Goal: Find specific page/section: Find specific page/section

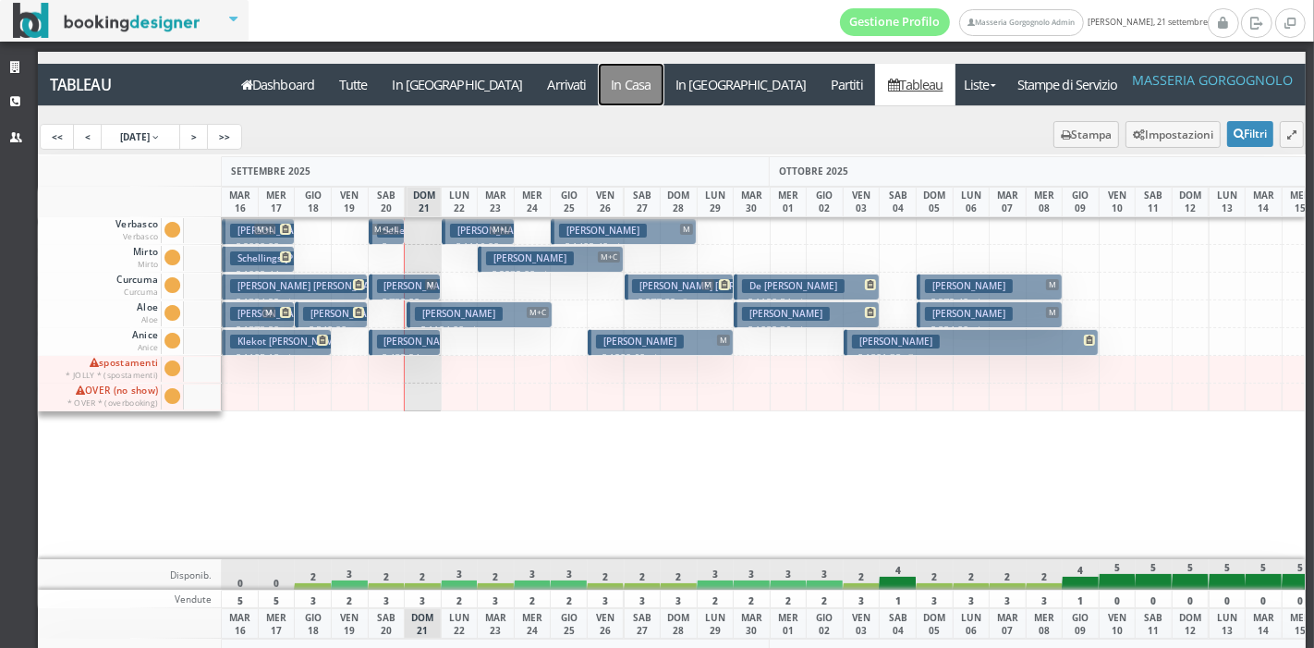
click at [599, 83] on a=pms-instay-reservations"] "In Casa" at bounding box center [631, 85] width 65 height 42
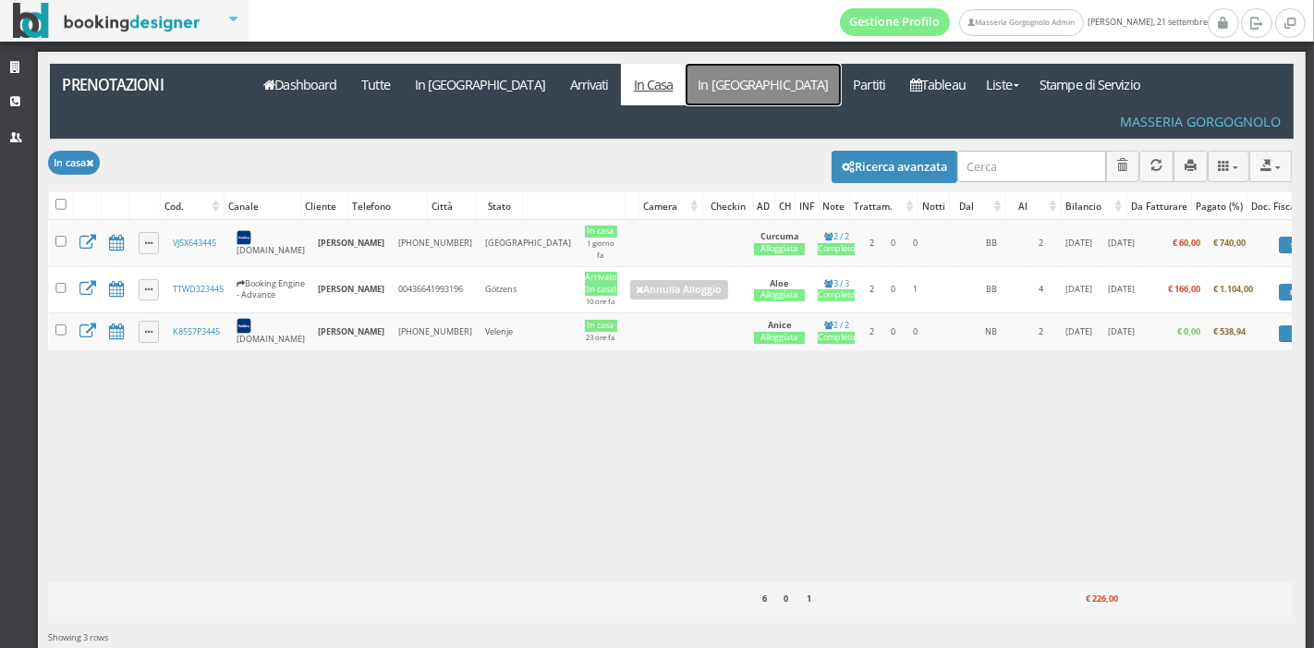
click at [686, 97] on link "In [GEOGRAPHIC_DATA]" at bounding box center [763, 85] width 155 height 42
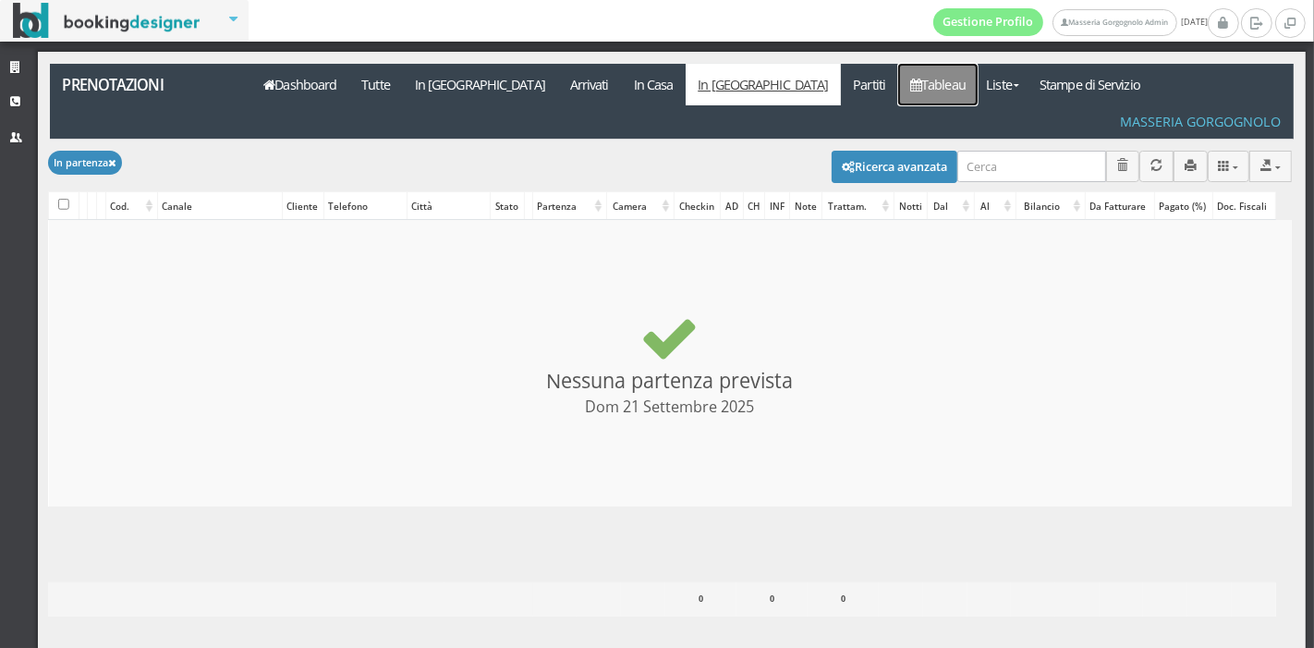
click at [910, 82] on icon at bounding box center [915, 85] width 11 height 13
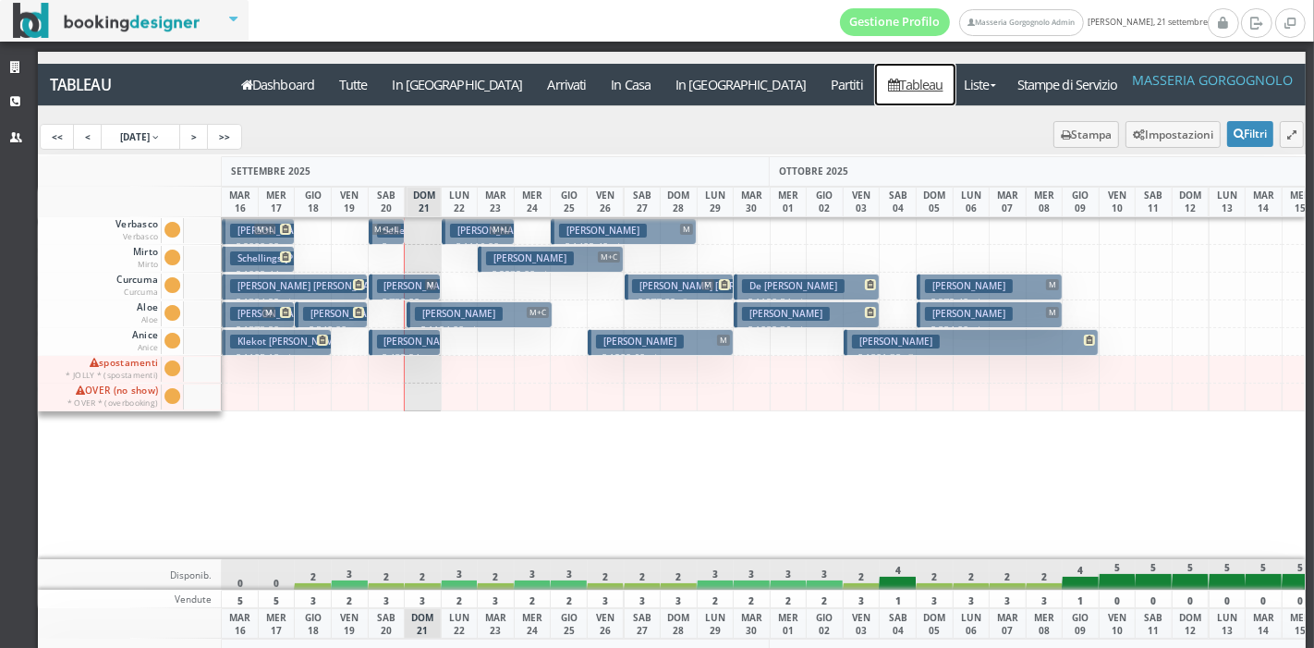
click at [875, 82] on link "Tableau" at bounding box center [915, 85] width 80 height 42
click at [480, 220] on button "[PERSON_NAME] M+L € 1116.00 2 notti 3 Adulti" at bounding box center [478, 231] width 73 height 27
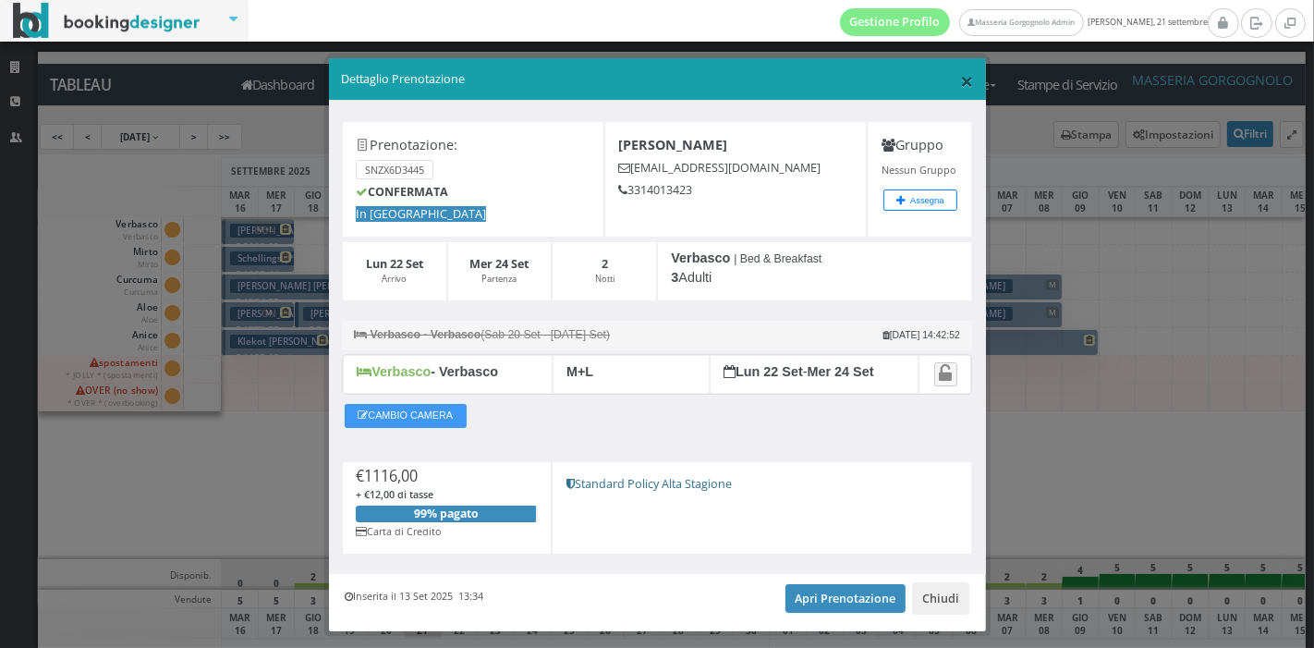
click at [960, 84] on span "×" at bounding box center [966, 80] width 13 height 31
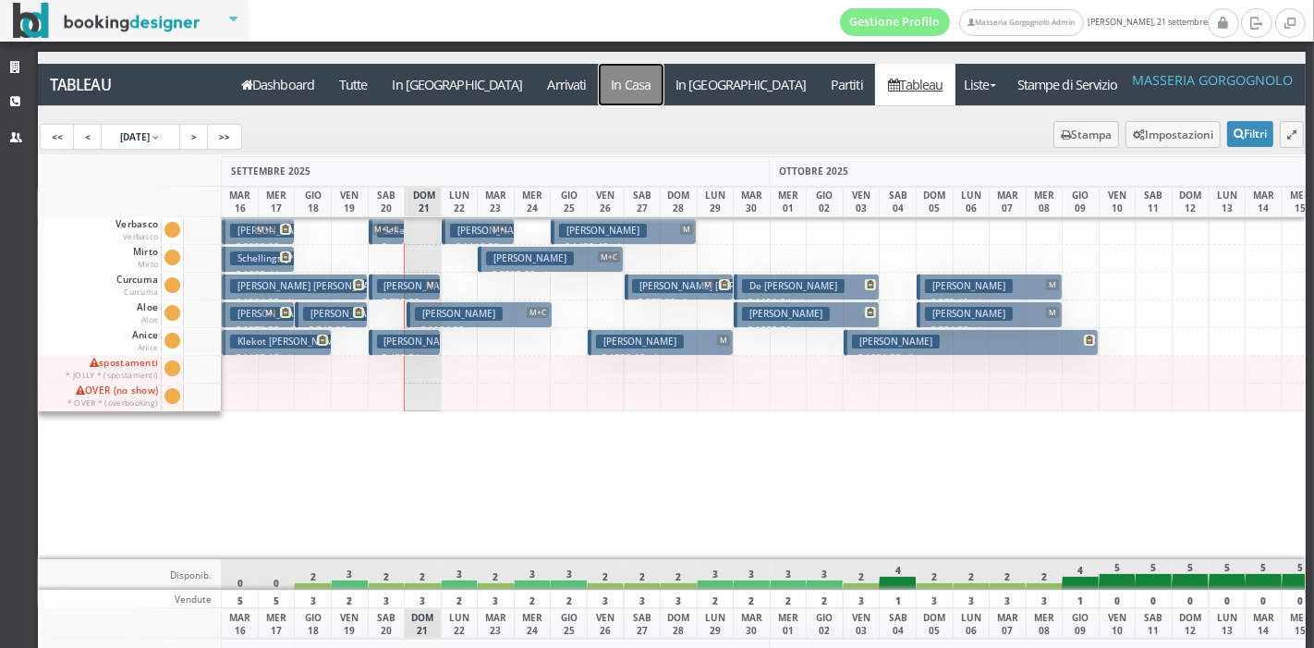
click at [599, 76] on a=pms-instay-reservations"] "In Casa" at bounding box center [631, 85] width 65 height 42
